Goal: Transaction & Acquisition: Purchase product/service

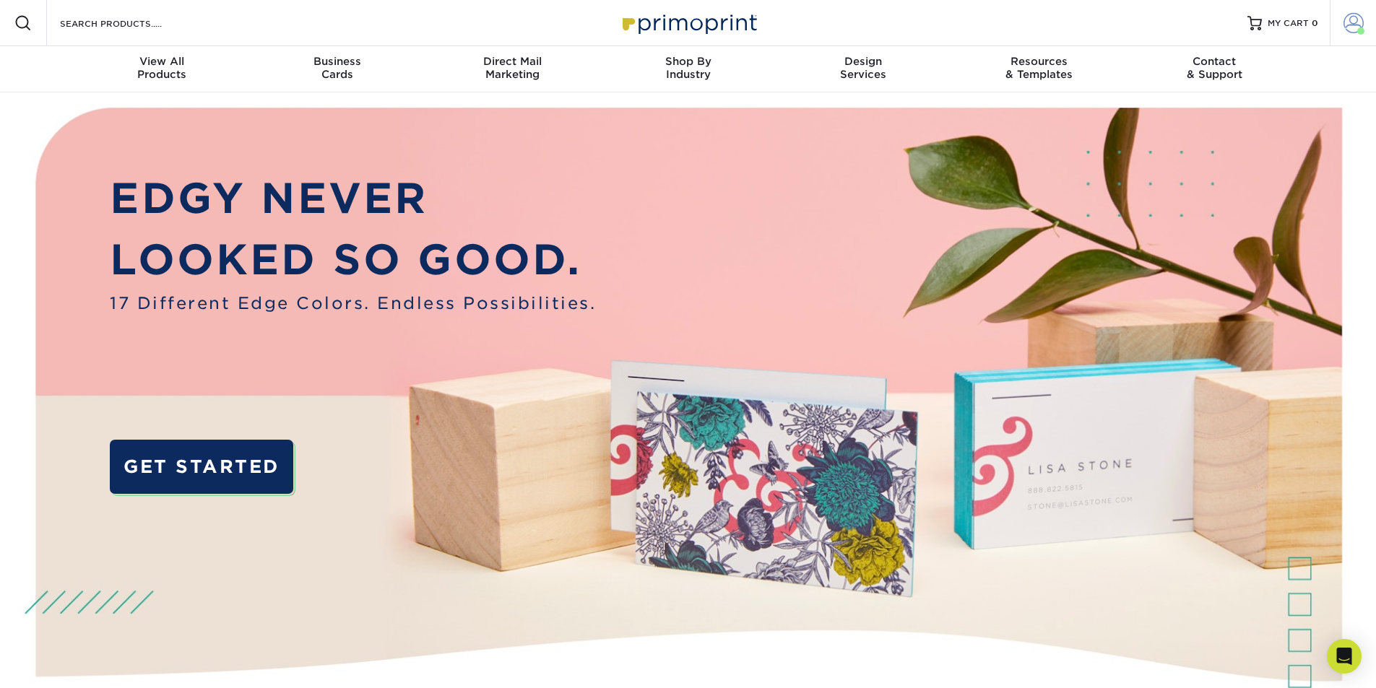
click at [1352, 25] on span at bounding box center [1354, 23] width 20 height 20
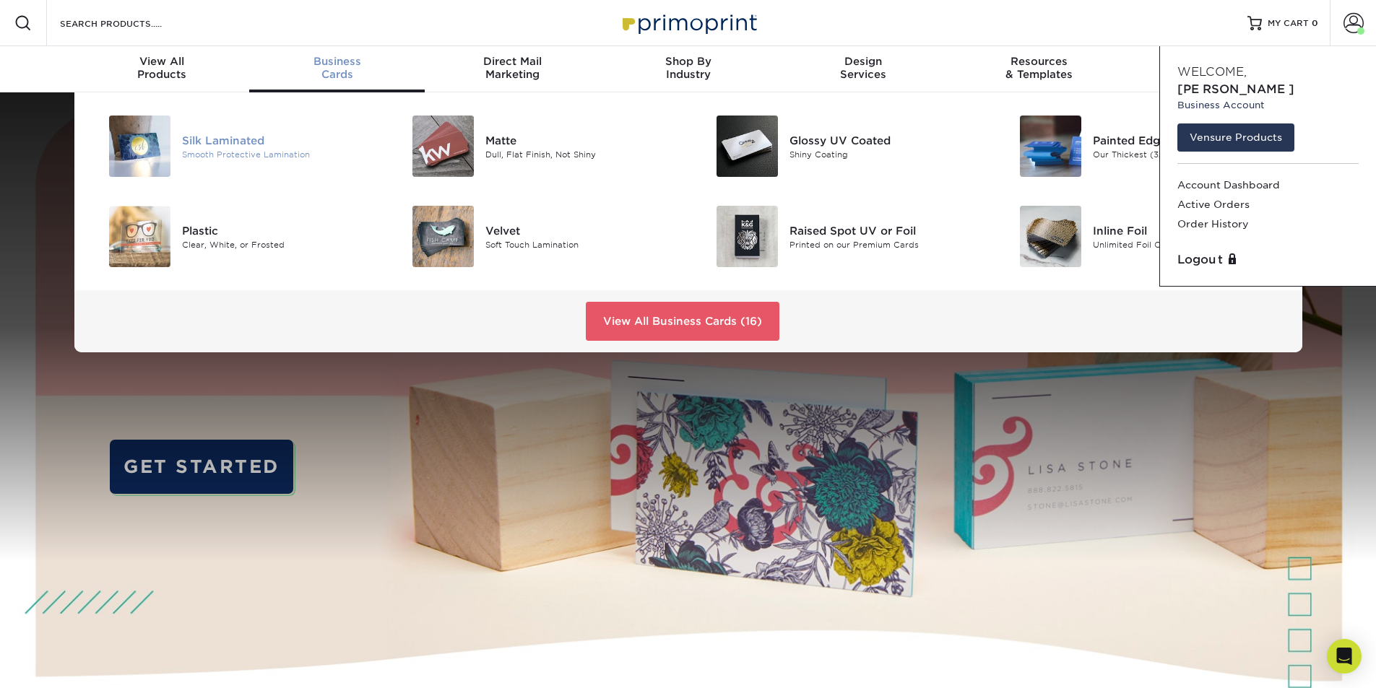
click at [260, 147] on div "Silk Laminated" at bounding box center [277, 140] width 191 height 16
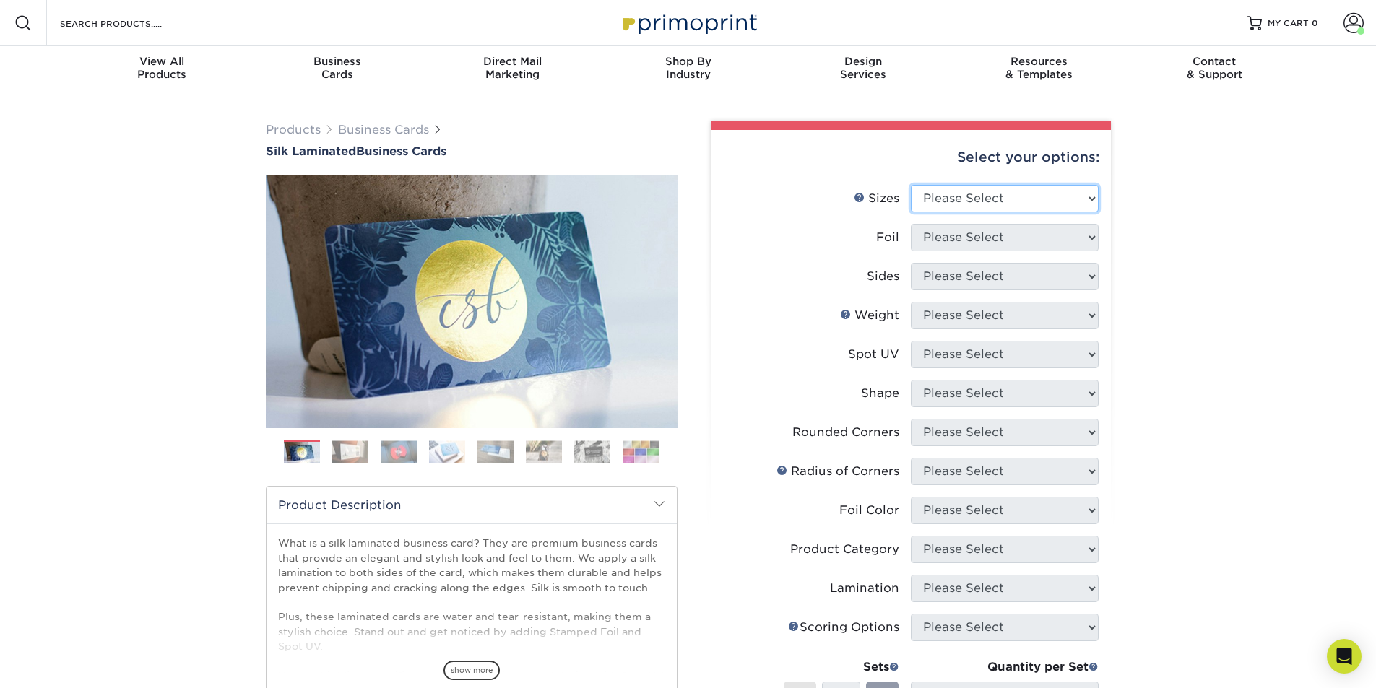
click at [967, 192] on select "Please Select 1.5" x 3.5" - Mini 1.75" x 3.5" - Mini 2" x 2" - Square 2" x 3" -…" at bounding box center [1005, 198] width 188 height 27
select select "2.00x3.50"
click at [911, 185] on select "Please Select 1.5" x 3.5" - Mini 1.75" x 3.5" - Mini 2" x 2" - Square 2" x 3" -…" at bounding box center [1005, 198] width 188 height 27
click at [1016, 238] on select "Please Select Yes No" at bounding box center [1005, 237] width 188 height 27
select select "0"
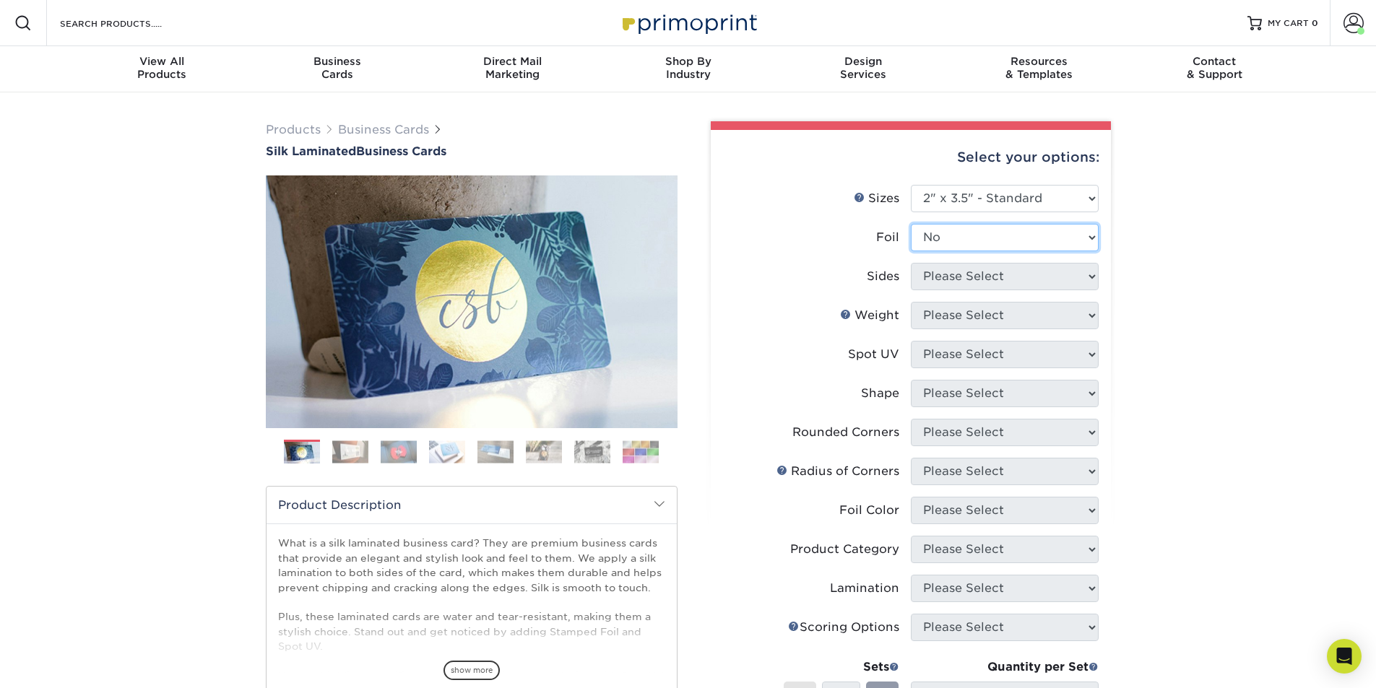
click at [911, 224] on select "Please Select Yes No" at bounding box center [1005, 237] width 188 height 27
click at [1011, 280] on select "Please Select Print Both Sides Print Front Only" at bounding box center [1005, 276] width 188 height 27
select select "13abbda7-1d64-4f25-8bb2-c179b224825d"
click at [911, 263] on select "Please Select Print Both Sides Print Front Only" at bounding box center [1005, 276] width 188 height 27
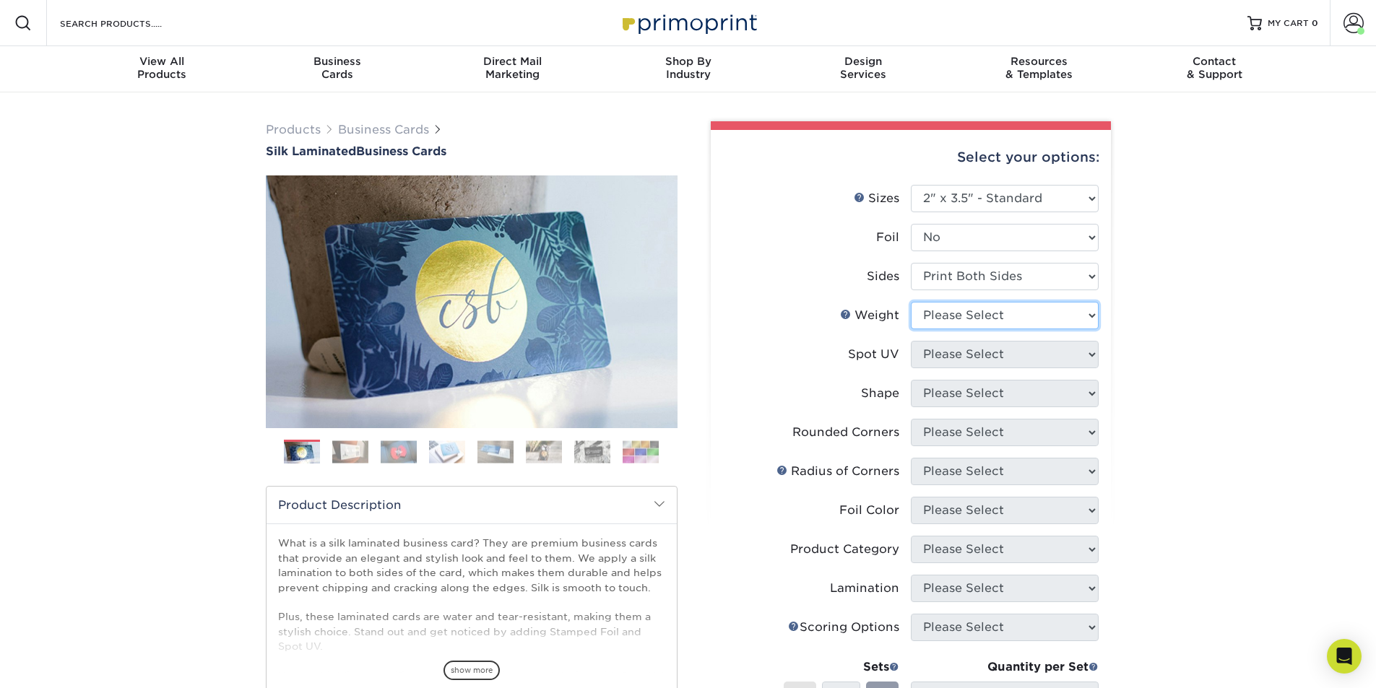
click at [1007, 322] on select "Please Select 16PT" at bounding box center [1005, 315] width 188 height 27
select select "16PT"
click at [911, 302] on select "Please Select 16PT" at bounding box center [1005, 315] width 188 height 27
click at [1003, 355] on select "Please Select No Spot UV Front and Back (Both Sides) Front Only Back Only" at bounding box center [1005, 354] width 188 height 27
select select "3"
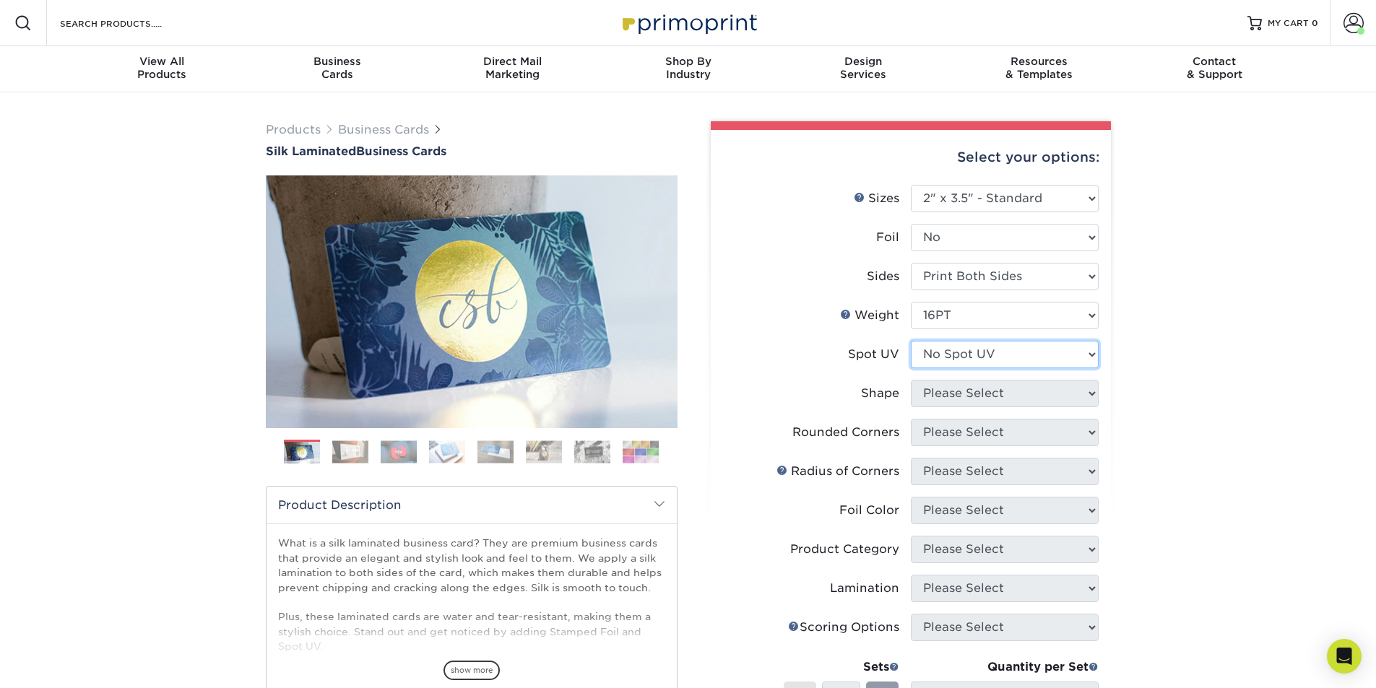
click at [911, 341] on select "Please Select No Spot UV Front and Back (Both Sides) Front Only Back Only" at bounding box center [1005, 354] width 188 height 27
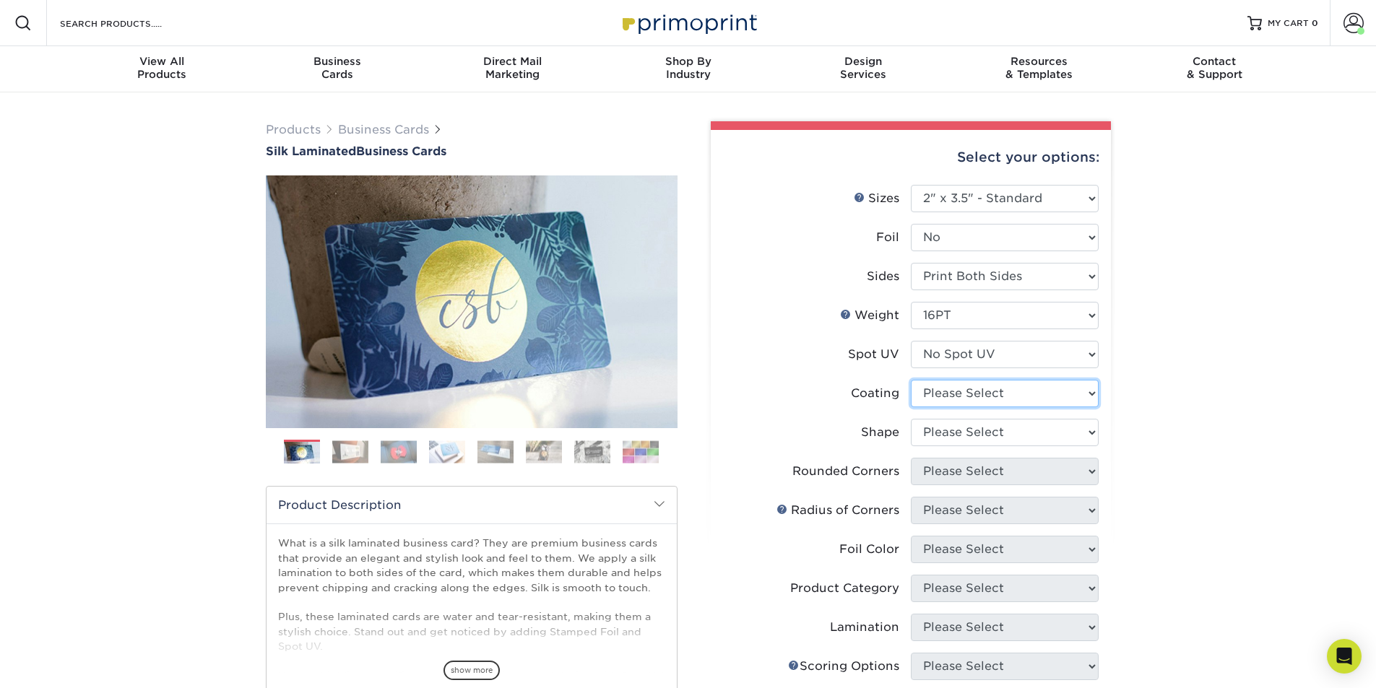
click at [1044, 398] on select at bounding box center [1005, 393] width 188 height 27
select select "3e7618de-abca-4bda-9f97-8b9129e913d8"
click at [911, 380] on select at bounding box center [1005, 393] width 188 height 27
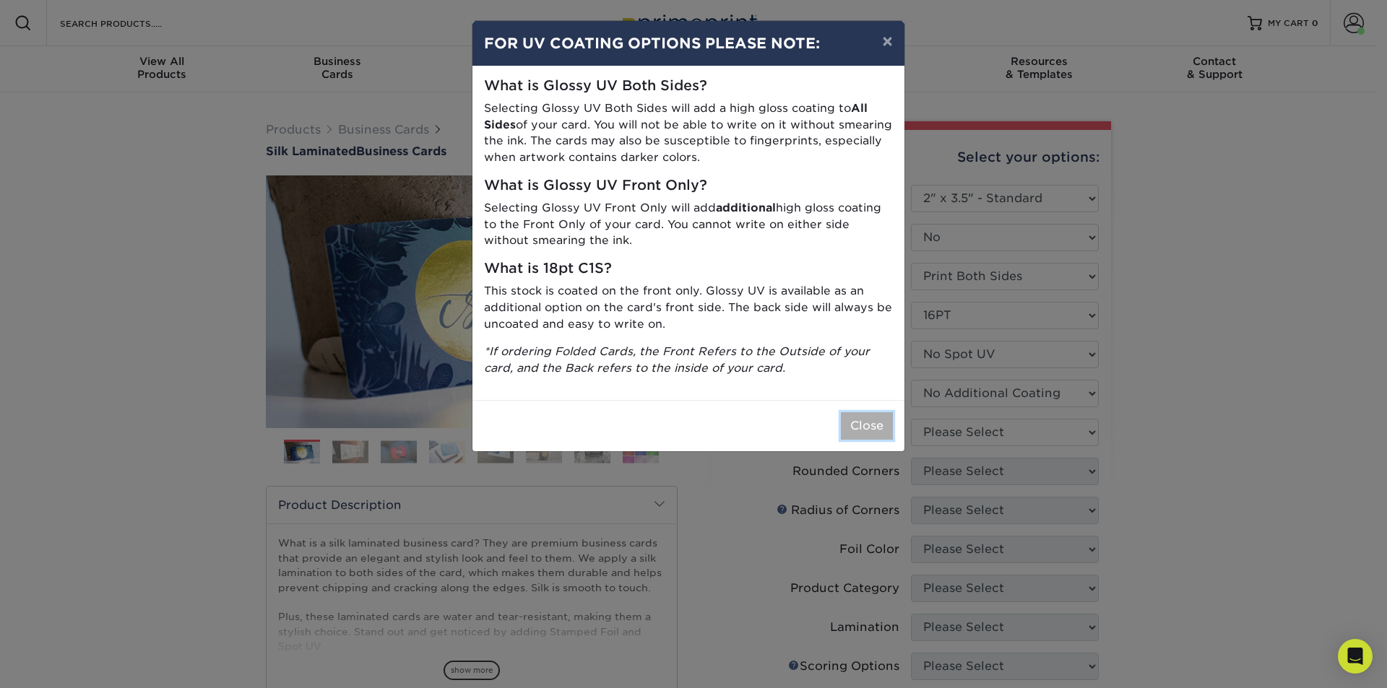
click at [884, 431] on button "Close" at bounding box center [867, 425] width 52 height 27
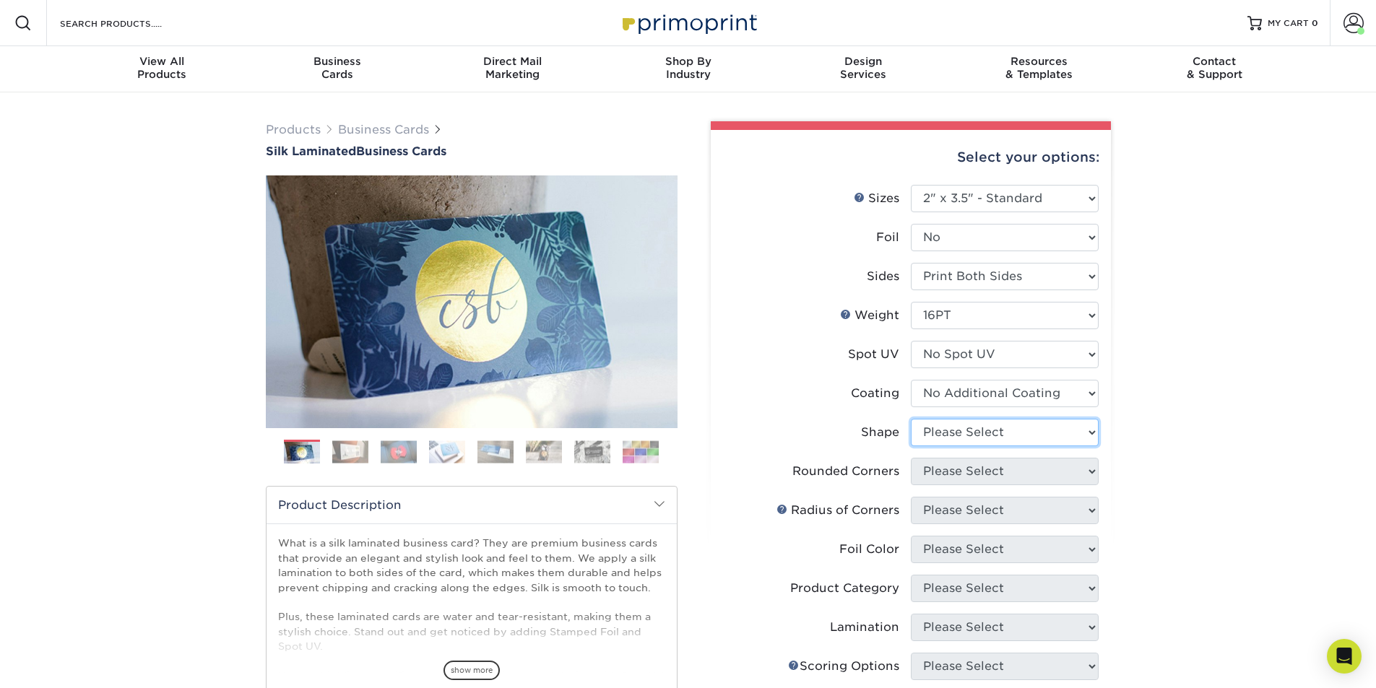
click at [993, 443] on select "Please Select Standard Oval" at bounding box center [1005, 432] width 188 height 27
select select "standard"
click at [911, 419] on select "Please Select Standard Oval" at bounding box center [1005, 432] width 188 height 27
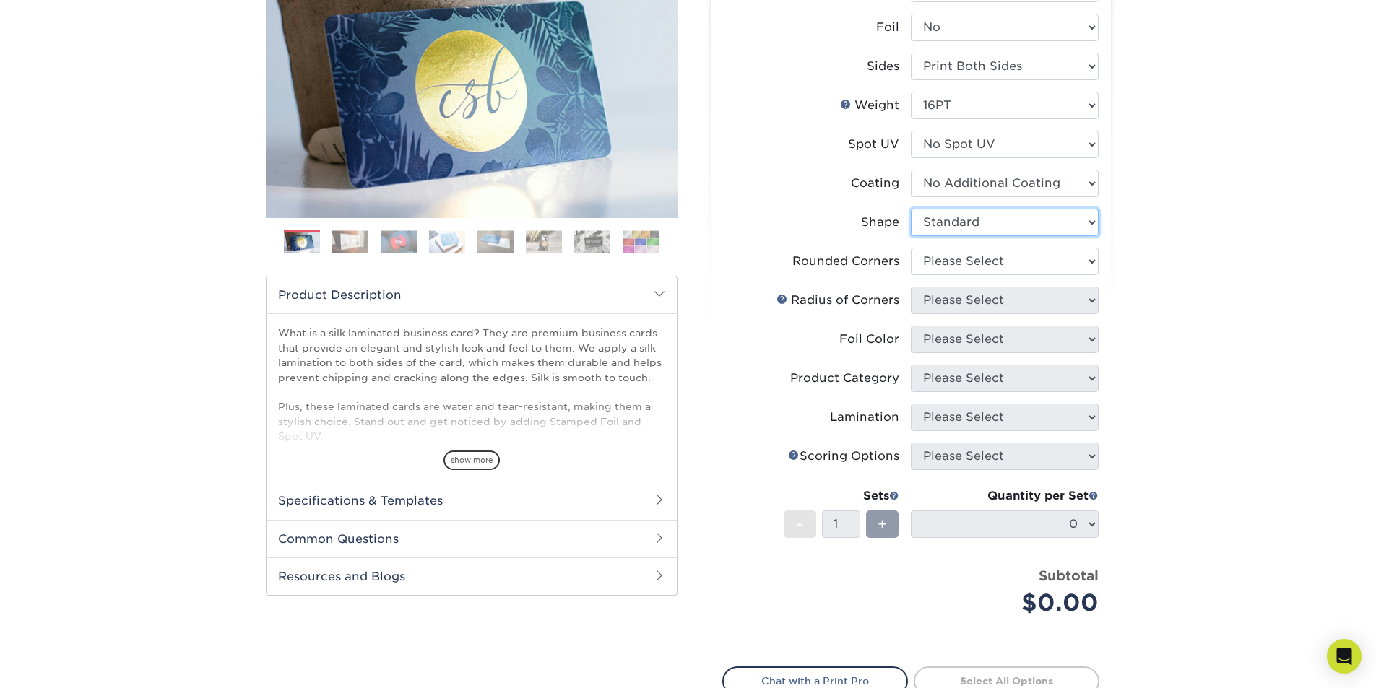
scroll to position [217, 0]
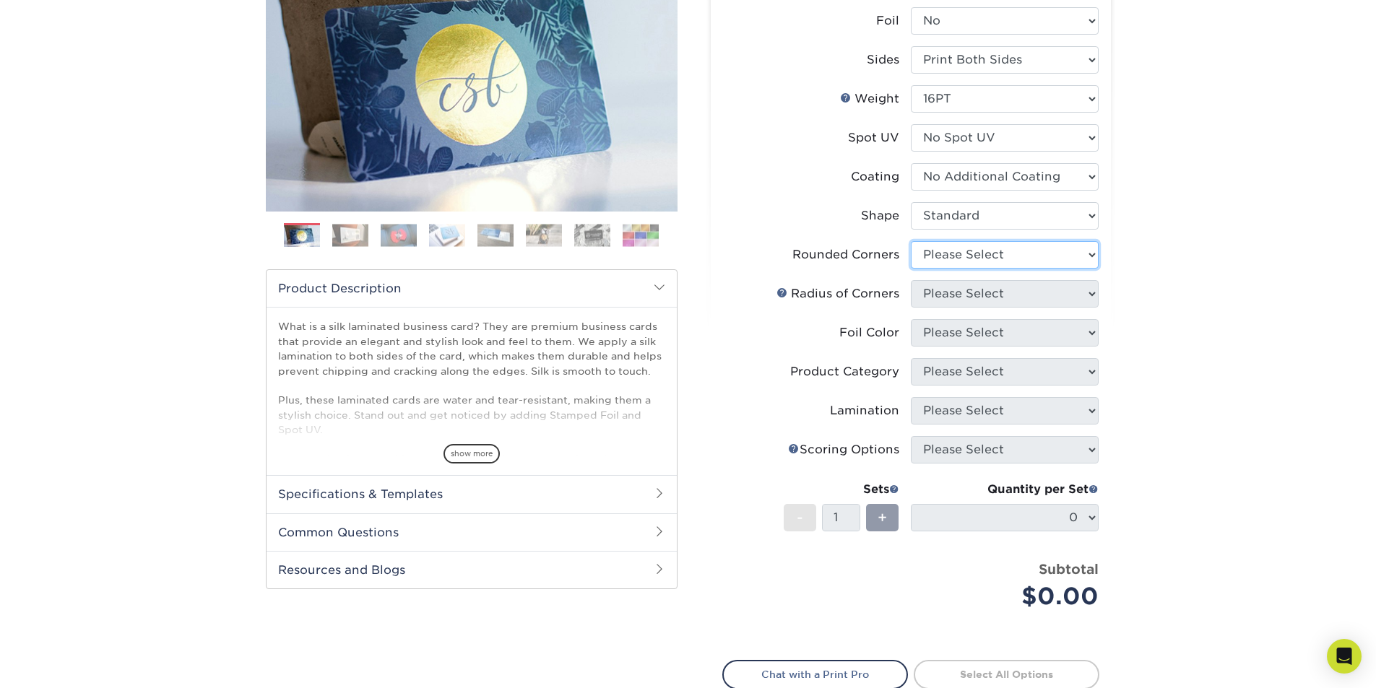
click at [990, 255] on select "Please Select Yes - Round 2 Corners Yes - Round 4 Corners No" at bounding box center [1005, 254] width 188 height 27
select select "7672df9e-0e0a-464d-8e1f-920c575e4da3"
click at [911, 241] on select "Please Select Yes - Round 2 Corners Yes - Round 4 Corners No" at bounding box center [1005, 254] width 188 height 27
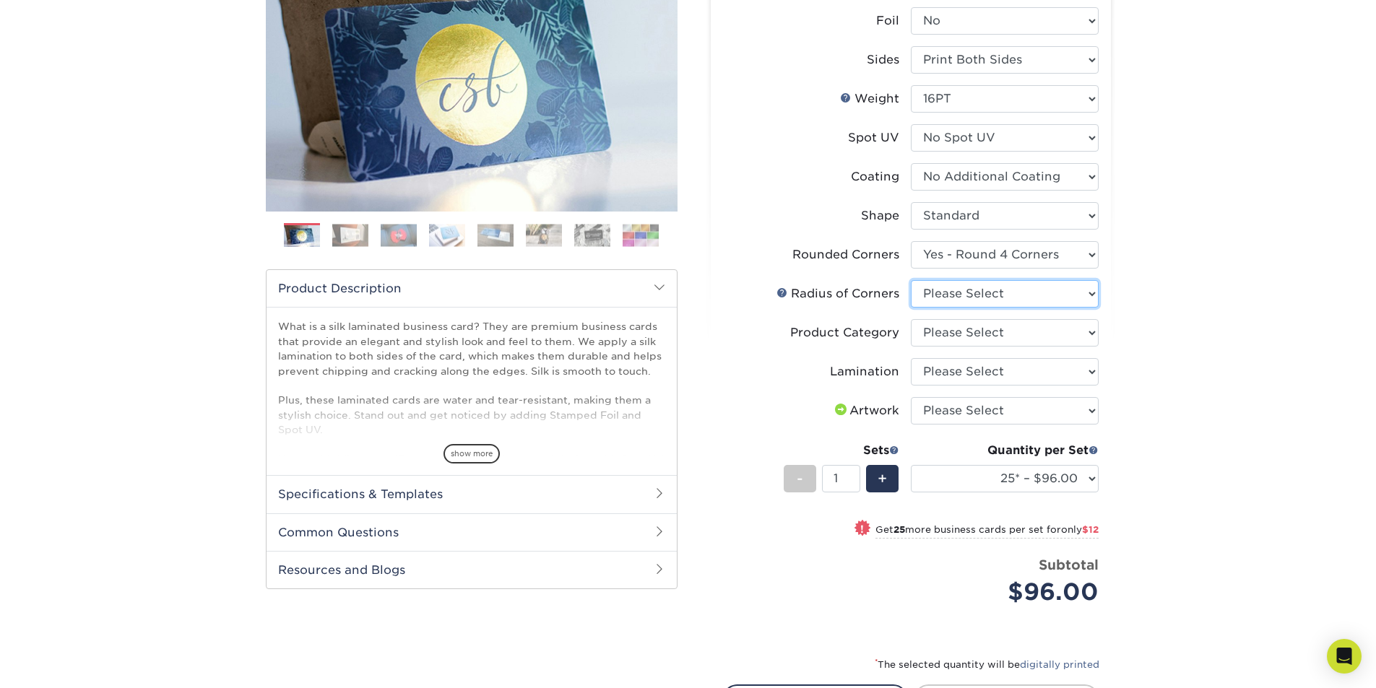
click at [1003, 294] on select "Please Select Rounded 1/8" Rounded 1/4"" at bounding box center [1005, 293] width 188 height 27
select select "479fbfe7-6a0c-4895-8c9a-81739b7486c9"
click at [911, 280] on select "Please Select Rounded 1/8" Rounded 1/4"" at bounding box center [1005, 293] width 188 height 27
click at [1014, 339] on select "Please Select Business Cards" at bounding box center [1005, 332] width 188 height 27
select select "3b5148f1-0588-4f88-a218-97bcfdce65c1"
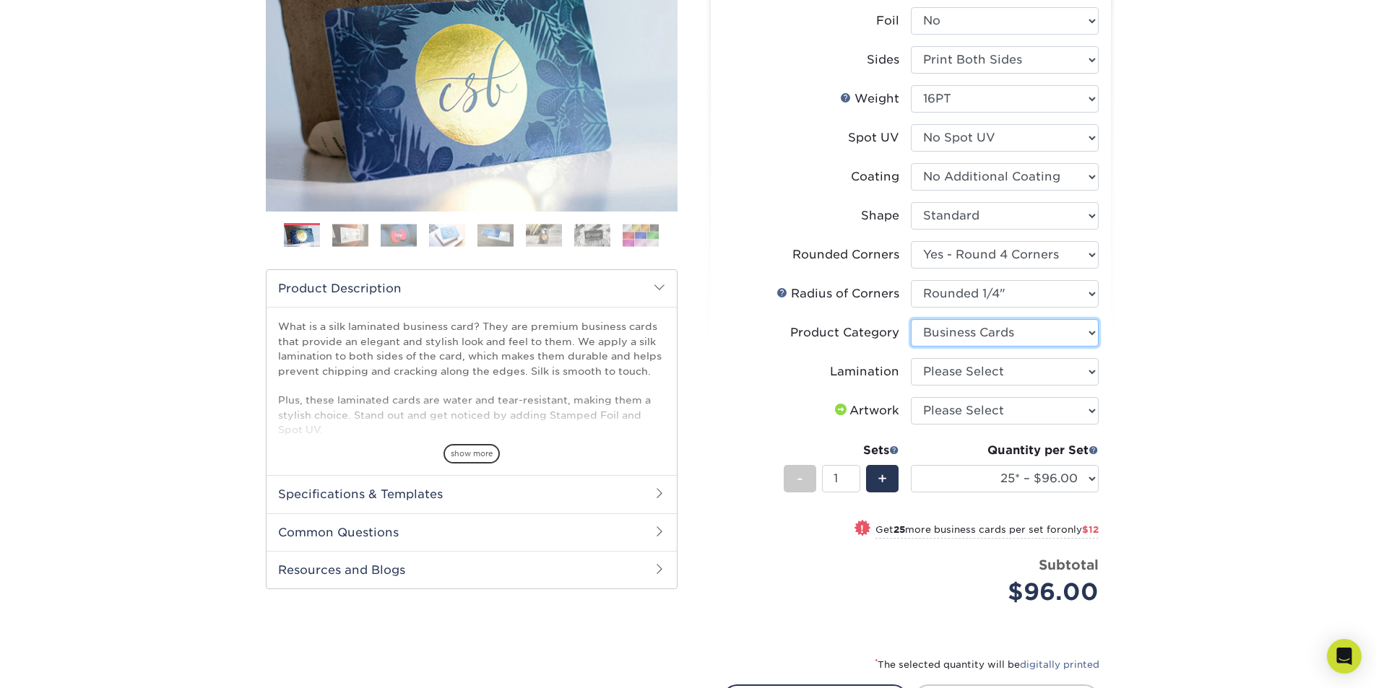
click at [911, 319] on select "Please Select Business Cards" at bounding box center [1005, 332] width 188 height 27
click at [1012, 373] on select "Please Select Silk" at bounding box center [1005, 371] width 188 height 27
select select "ccacb42f-45f7-42d3-bbd3-7c8421cf37f0"
click at [911, 358] on select "Please Select Silk" at bounding box center [1005, 371] width 188 height 27
click at [1012, 412] on select "Please Select I will upload files I need a design - $100" at bounding box center [1005, 410] width 188 height 27
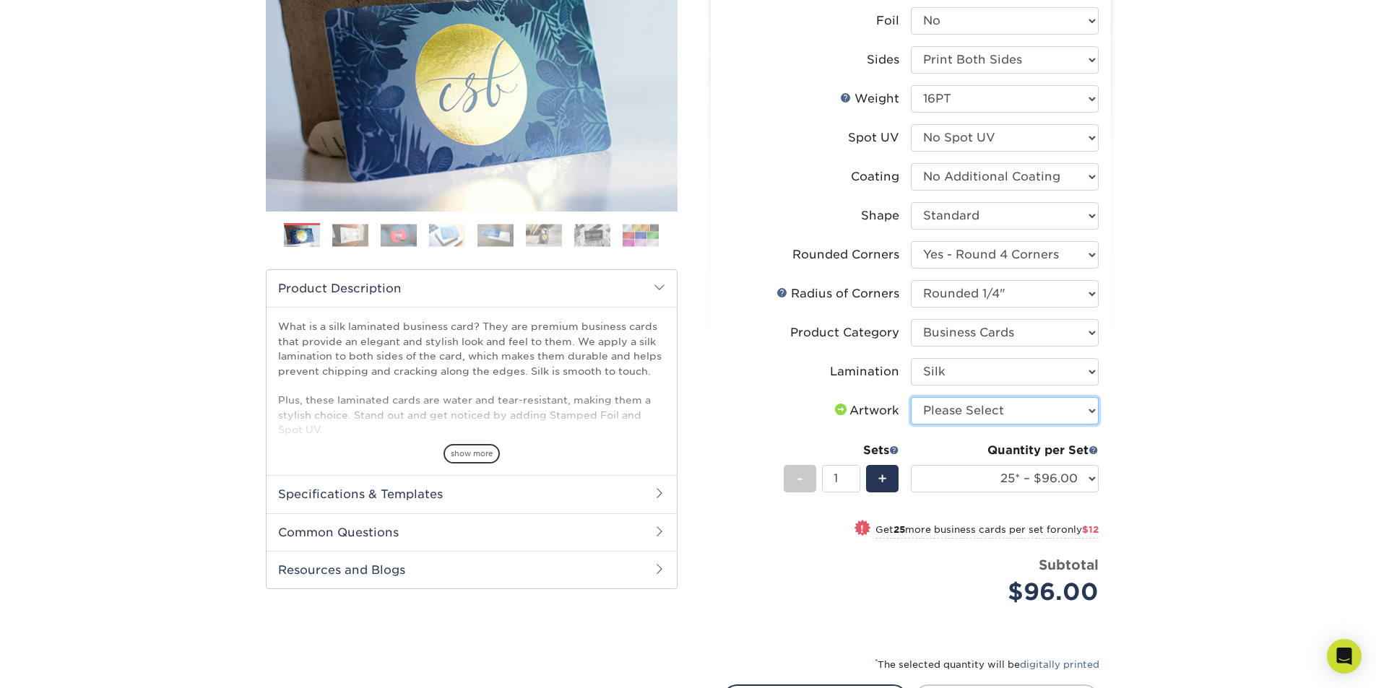
select select "upload"
click at [911, 397] on select "Please Select I will upload files I need a design - $100" at bounding box center [1005, 410] width 188 height 27
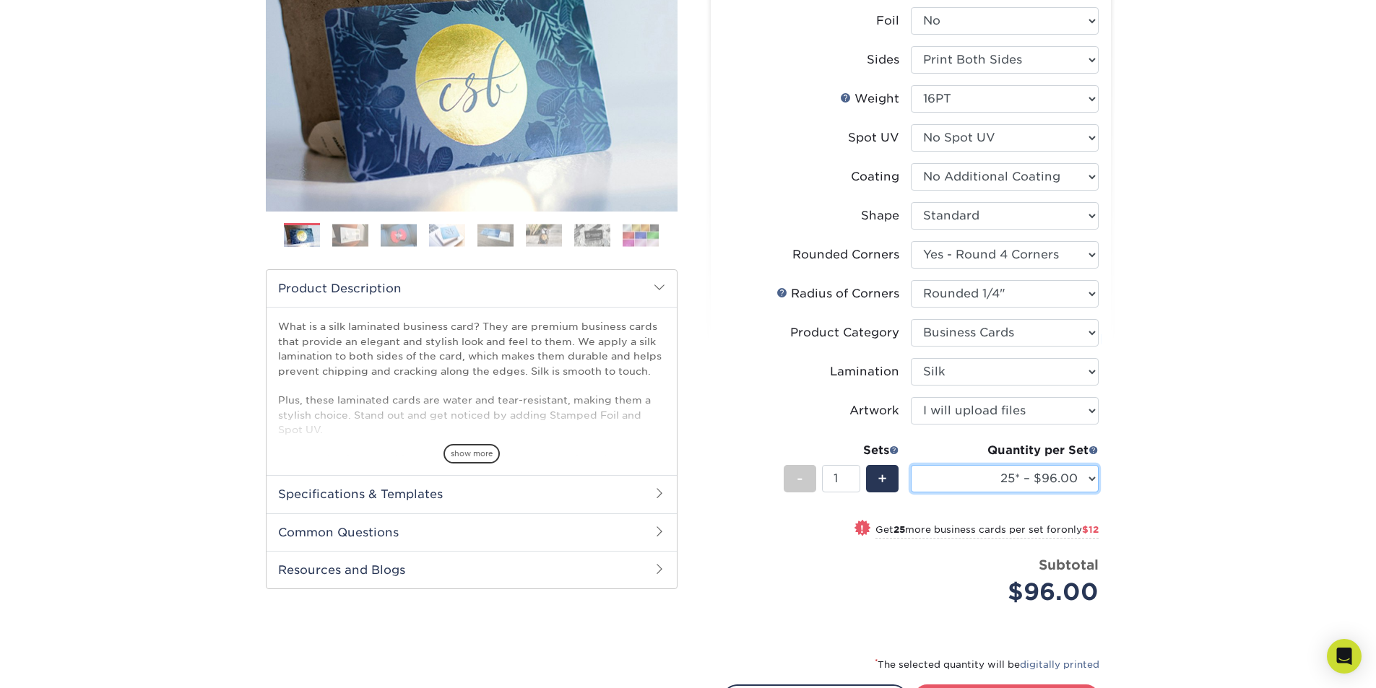
click at [1001, 480] on select "25* – $96.00 50* – $108.00 75* – $120.00 100* – $128.00 250* – $136.00 500 – $1…" at bounding box center [1005, 478] width 188 height 27
select select "100* – $128.00"
click at [911, 465] on select "25* – $96.00 50* – $108.00 75* – $120.00 100* – $128.00 250* – $136.00 500 – $1…" at bounding box center [1005, 478] width 188 height 27
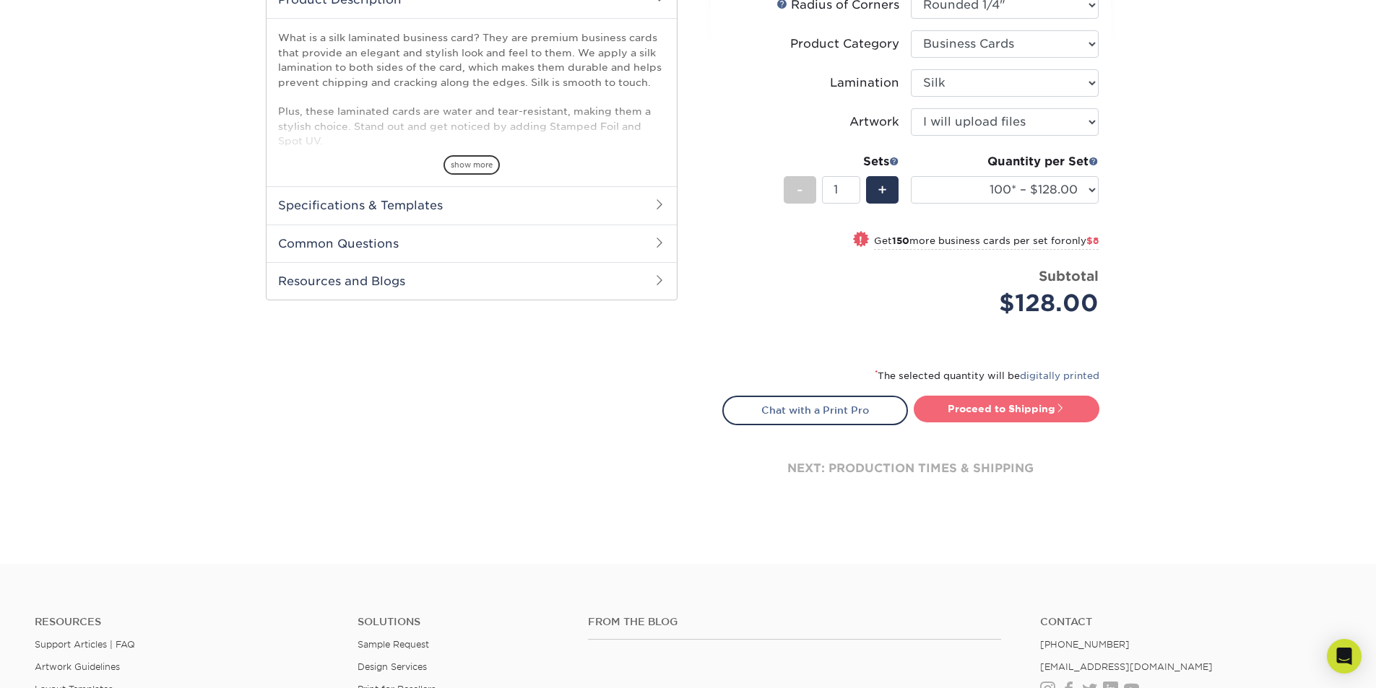
click at [1048, 402] on link "Proceed to Shipping" at bounding box center [1007, 409] width 186 height 26
type input "Set 1"
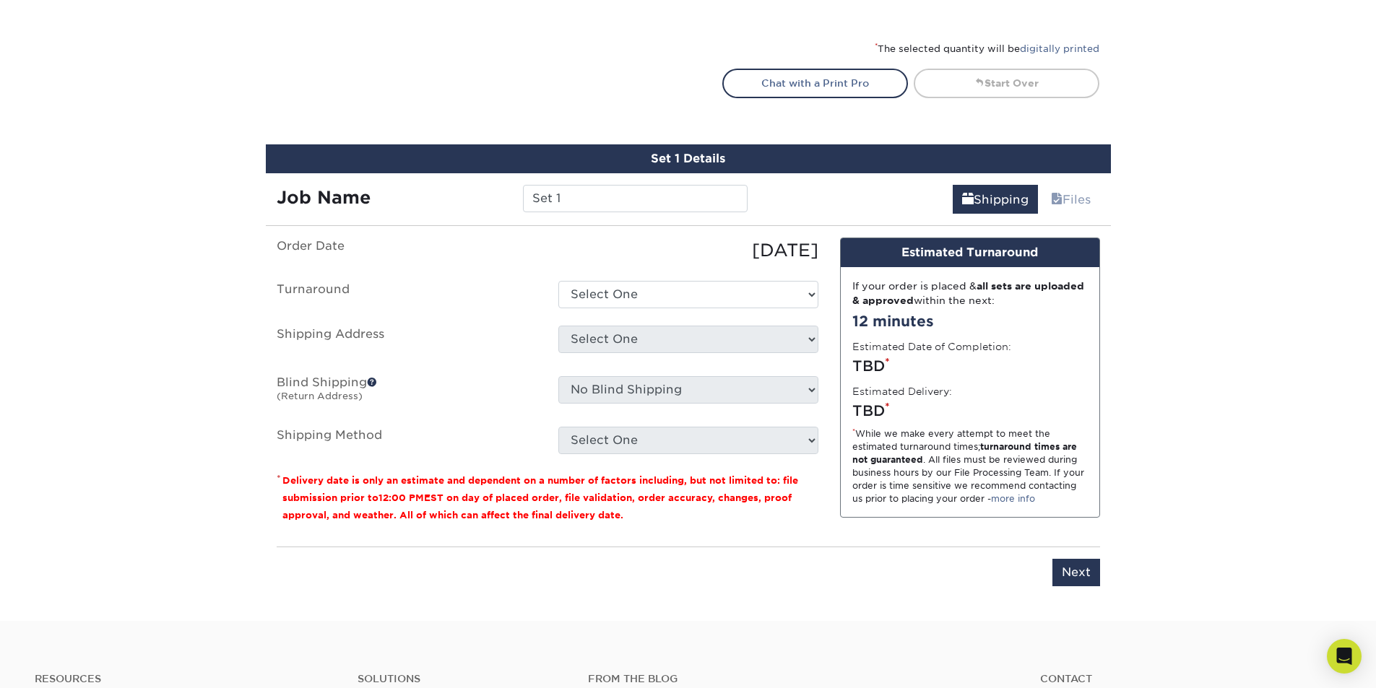
scroll to position [941, 0]
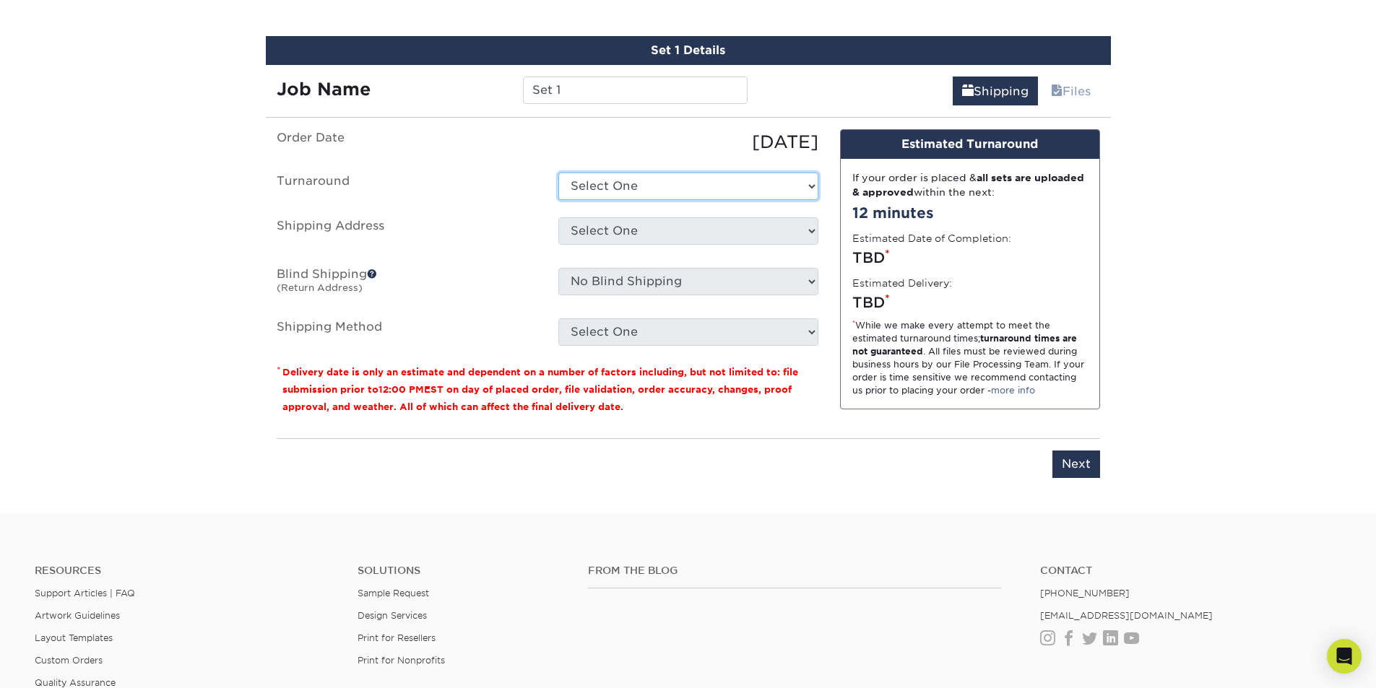
click at [610, 179] on select "Select One 2-4 Business Days 2 Day Next Business Day" at bounding box center [688, 186] width 260 height 27
select select "ed7ae480-3960-40cf-b43e-4f766b9c794f"
click at [558, 173] on select "Select One 2-4 Business Days 2 Day Next Business Day" at bounding box center [688, 186] width 260 height 27
click at [628, 236] on select "Select One ABS [PERSON_NAME] AccessPoint Office AGA [PERSON_NAME] AGA [PERSON_N…" at bounding box center [688, 230] width 260 height 27
select select "238607"
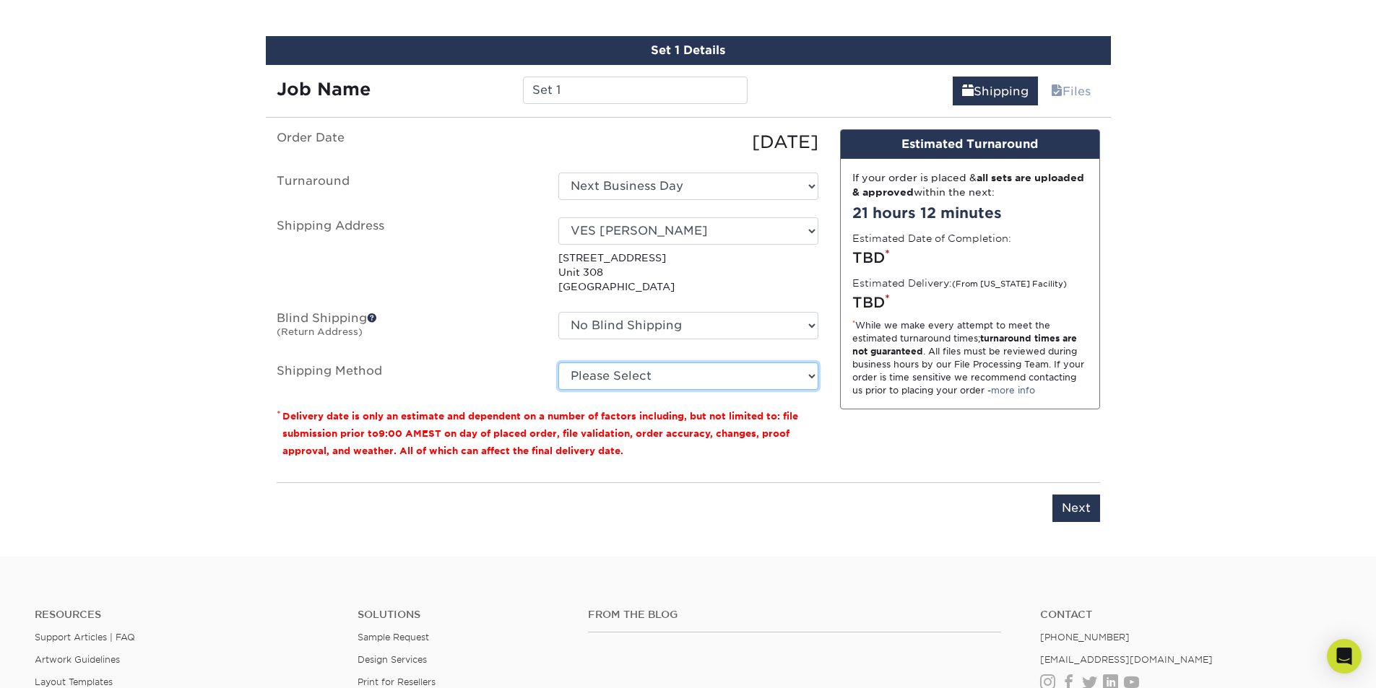
click at [631, 373] on select "Please Select Ground Shipping (+$7.84) 3 Day Shipping Service (+$20.04) 2 Day A…" at bounding box center [688, 376] width 260 height 27
select select "01"
click at [558, 363] on select "Please Select Ground Shipping (+$7.84) 3 Day Shipping Service (+$20.04) 2 Day A…" at bounding box center [688, 376] width 260 height 27
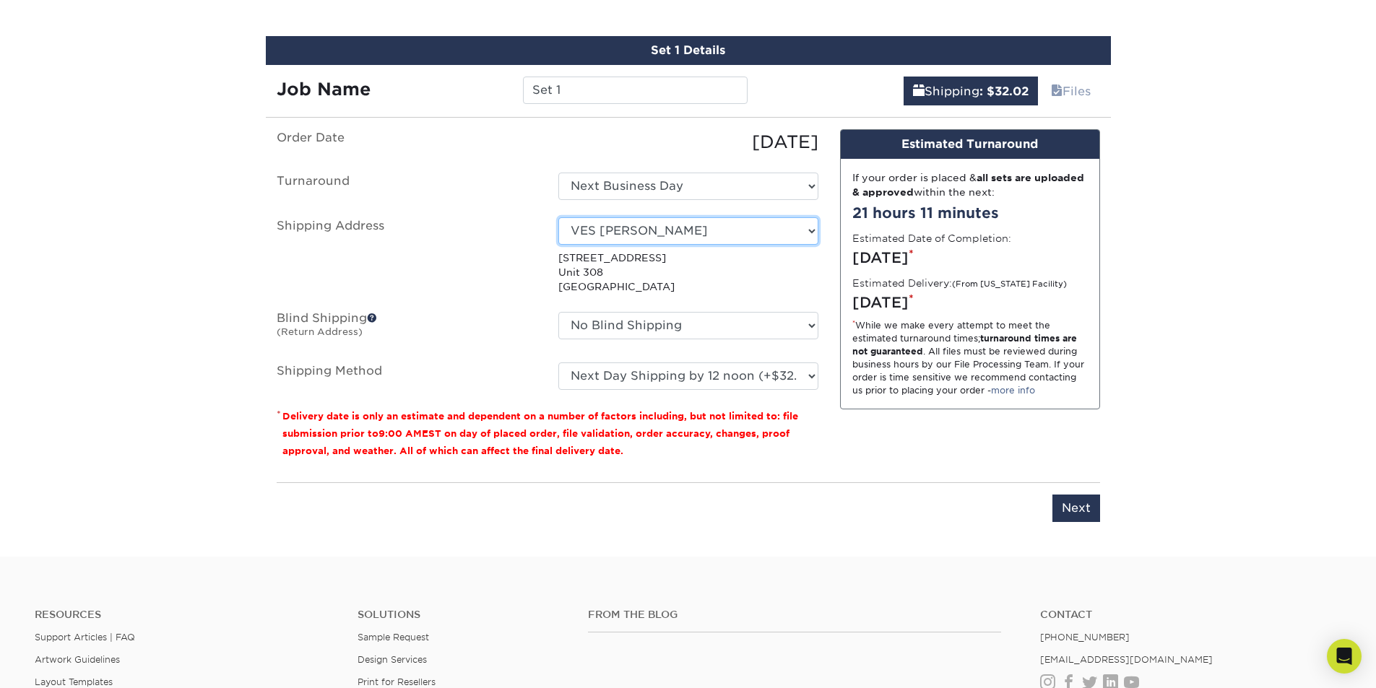
click at [691, 236] on select "Select One ABS [PERSON_NAME] AccessPoint Office AGA [PERSON_NAME] AGA [PERSON_N…" at bounding box center [688, 230] width 260 height 27
